Goal: Task Accomplishment & Management: Manage account settings

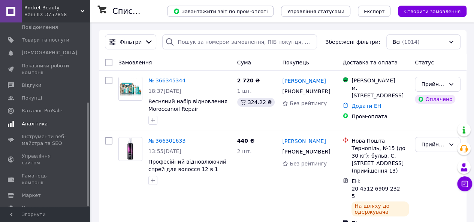
click at [49, 121] on span "Аналітика" at bounding box center [46, 124] width 48 height 7
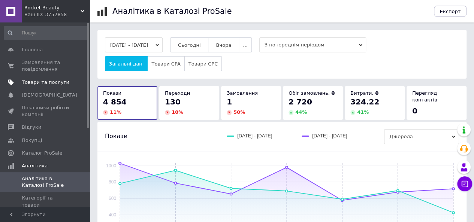
click at [40, 87] on link "Товари та послуги" at bounding box center [46, 82] width 92 height 13
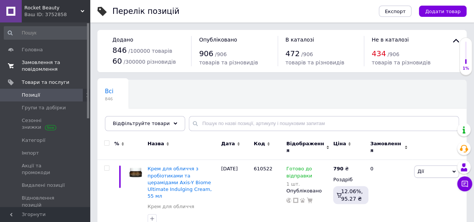
click at [51, 68] on span "Замовлення та повідомлення" at bounding box center [46, 65] width 48 height 13
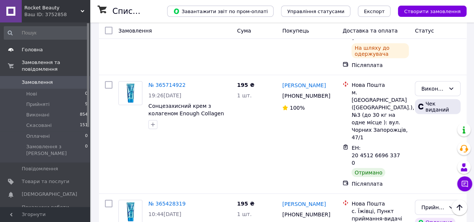
scroll to position [824, 0]
